Goal: Task Accomplishment & Management: Complete application form

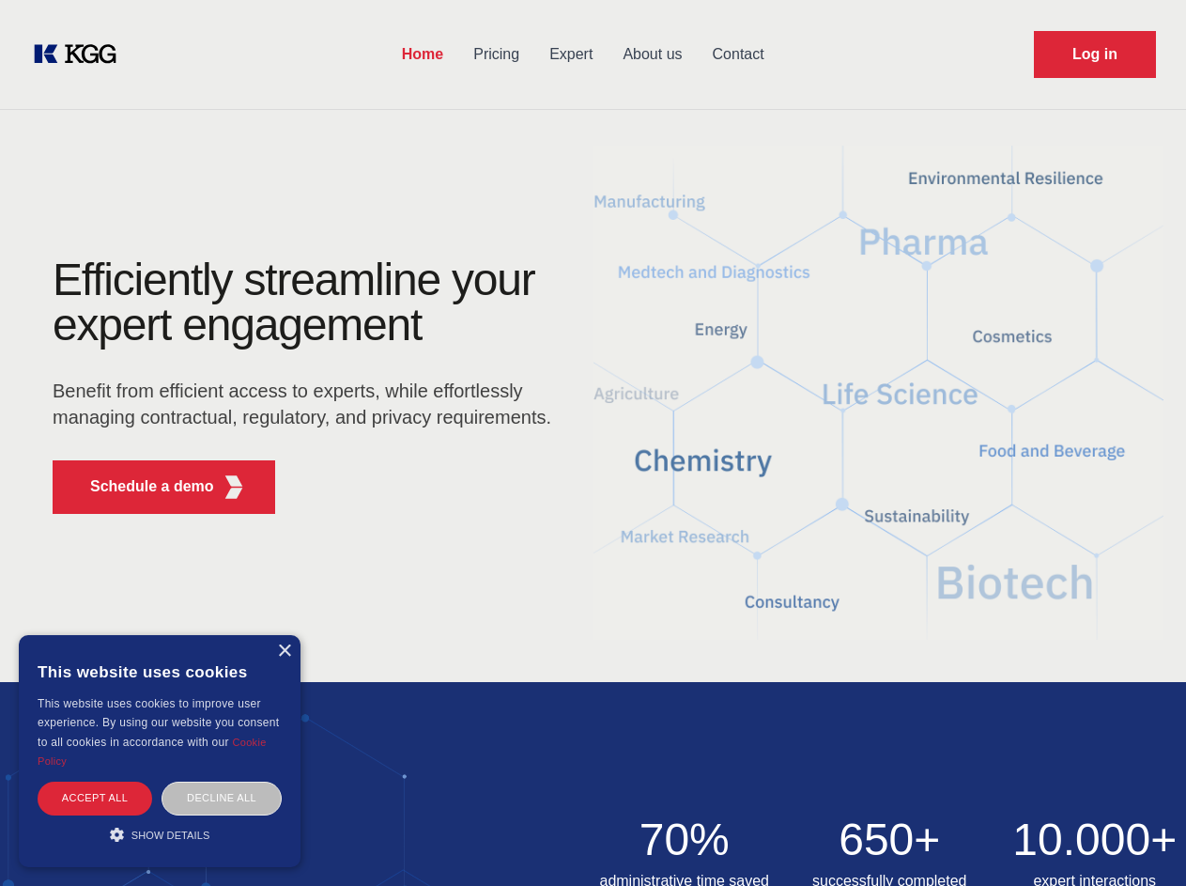
click at [593, 442] on div "Efficiently streamline your expert engagement Benefit from efficient access to …" at bounding box center [308, 392] width 571 height 271
click at [141, 486] on p "Schedule a demo" at bounding box center [152, 486] width 124 height 23
click at [284, 651] on div "× This website uses cookies This website uses cookies to improve user experienc…" at bounding box center [160, 751] width 282 height 232
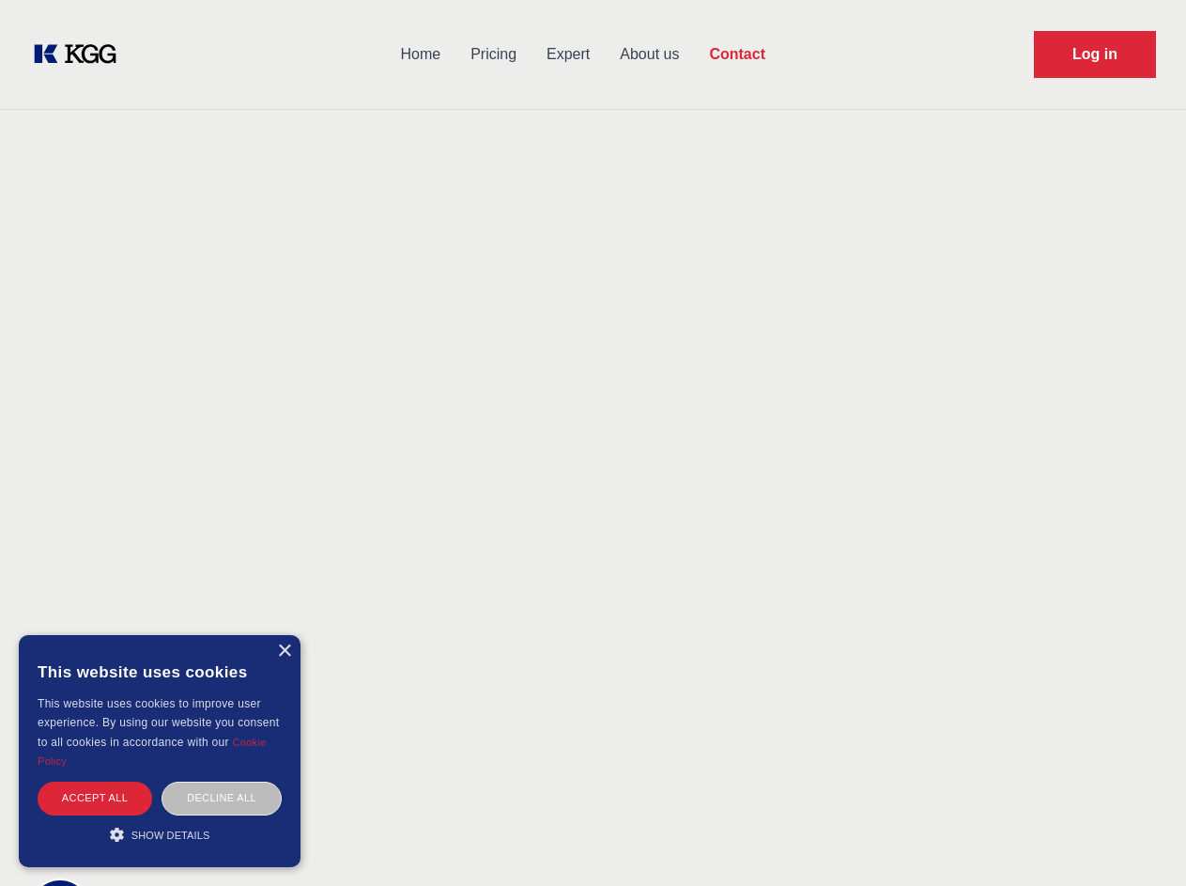
click at [95, 797] on div "Accept all" at bounding box center [95, 797] width 115 height 33
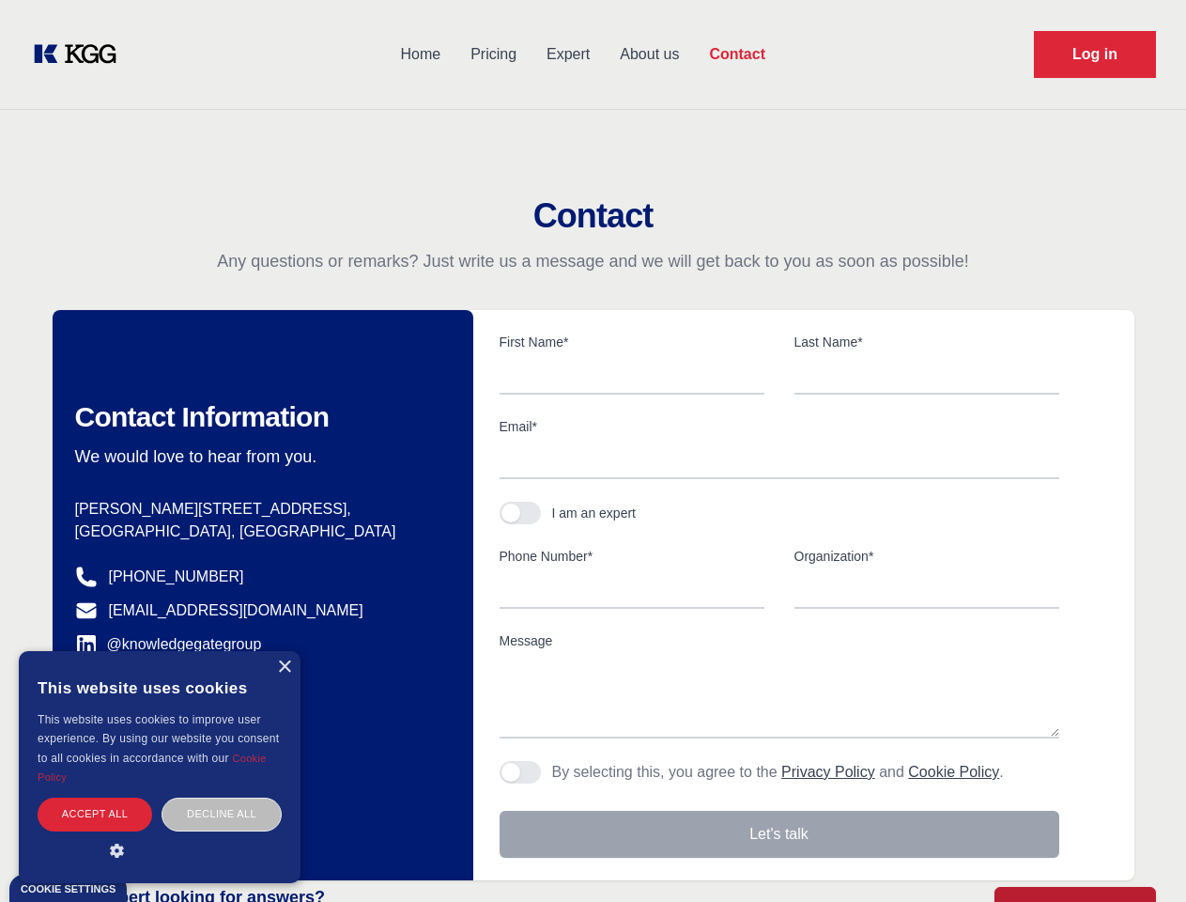
click at [222, 797] on div "Decline all" at bounding box center [222, 813] width 120 height 33
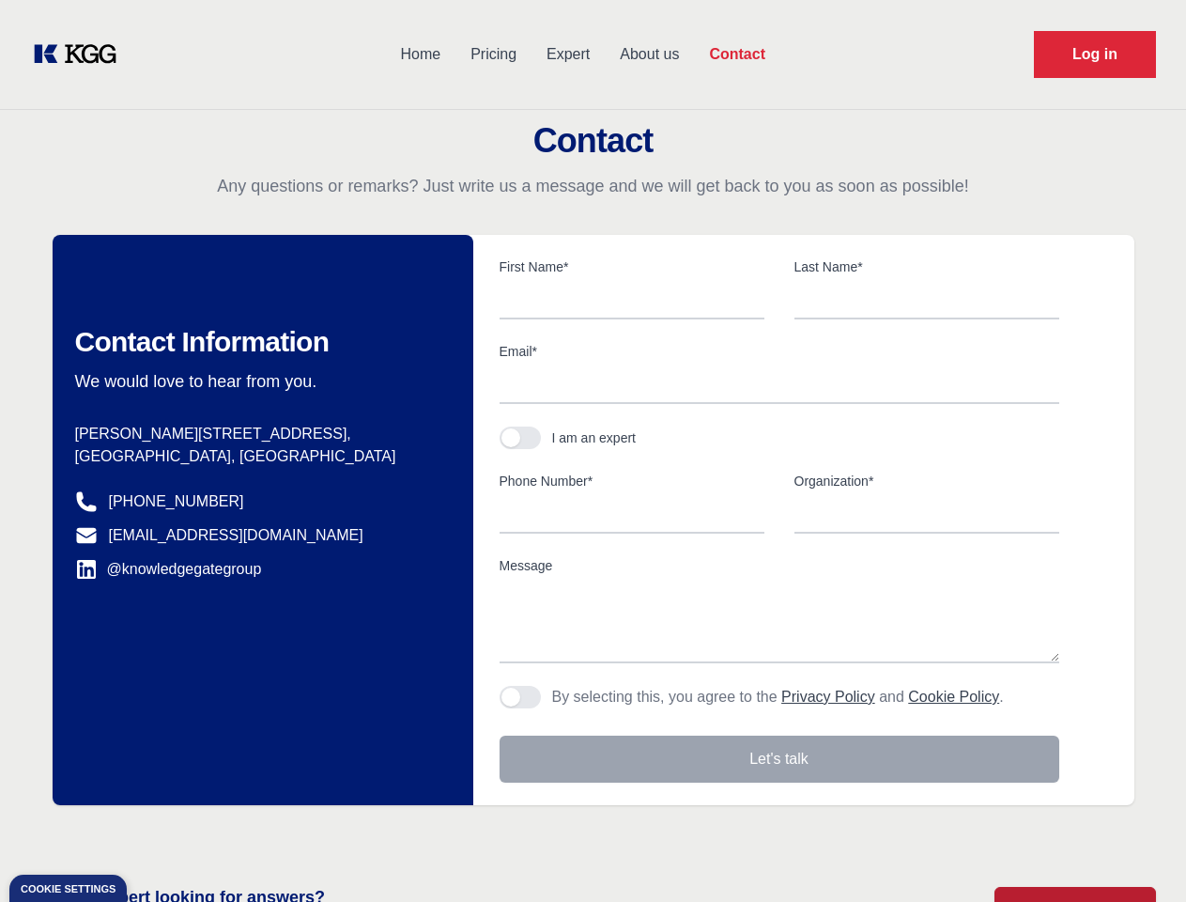
click at [160, 834] on main "Contact Any questions or remarks? Just write us a message and we will get back …" at bounding box center [593, 489] width 1186 height 978
